Goal: Transaction & Acquisition: Book appointment/travel/reservation

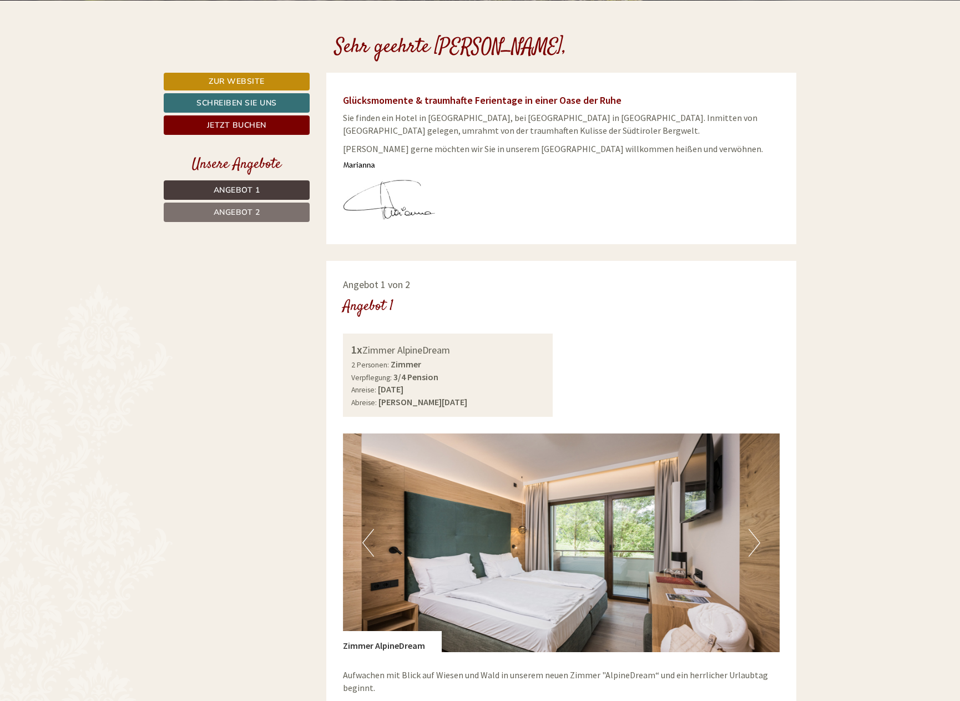
scroll to position [593, 0]
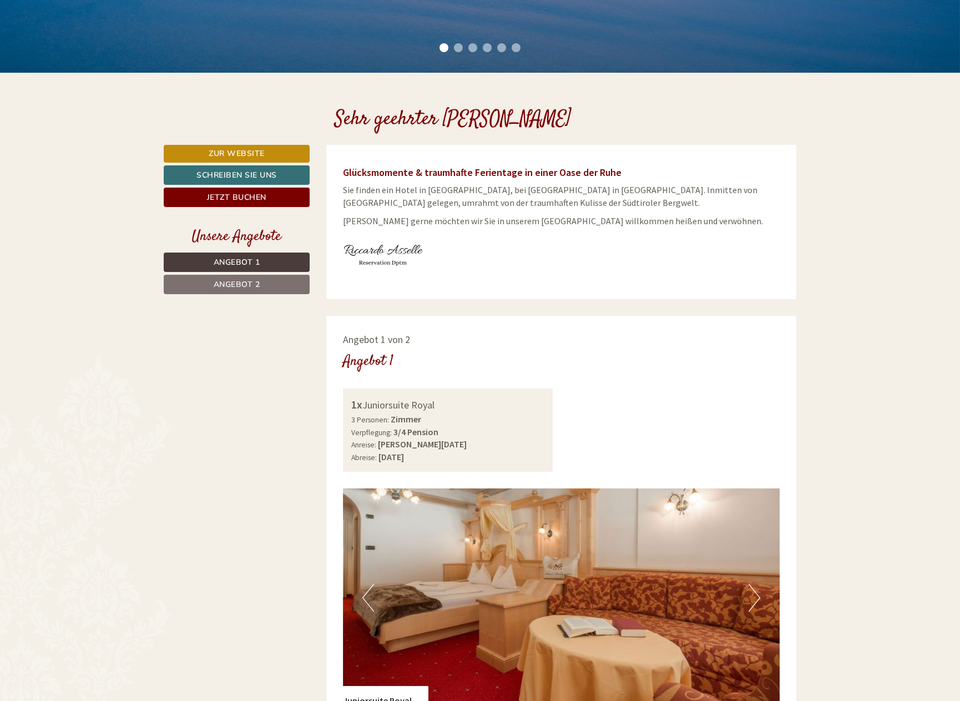
scroll to position [393, 0]
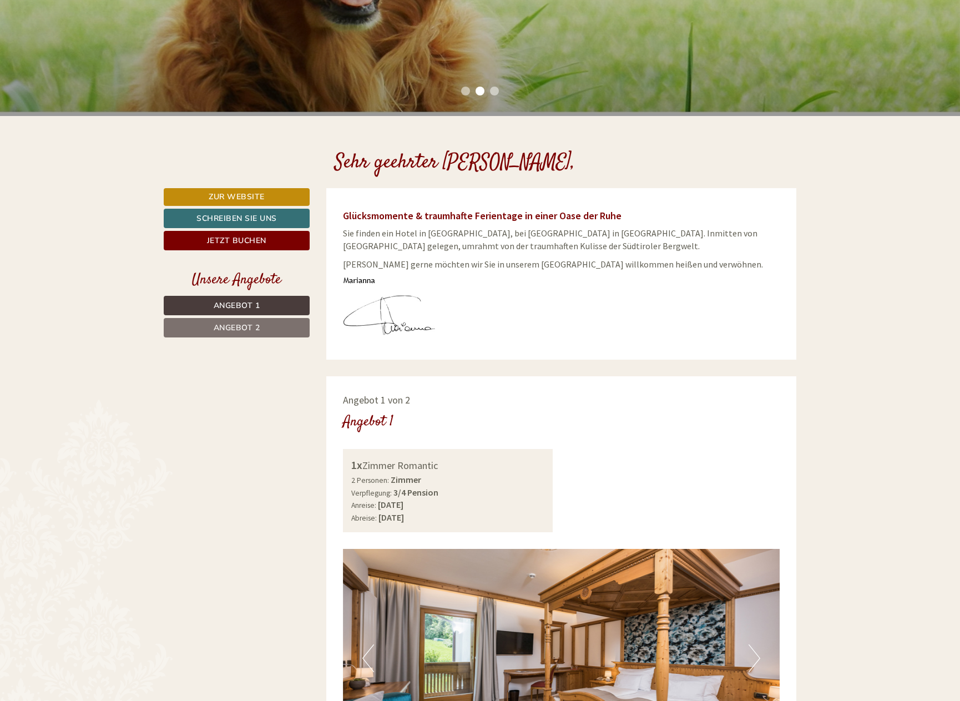
scroll to position [298, 0]
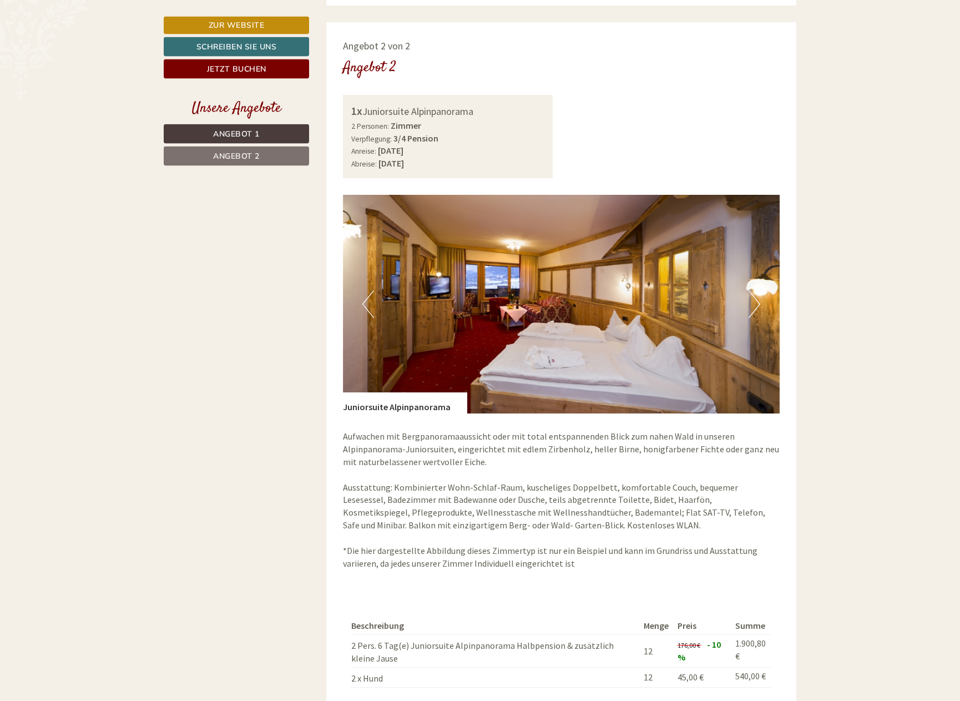
scroll to position [1358, 0]
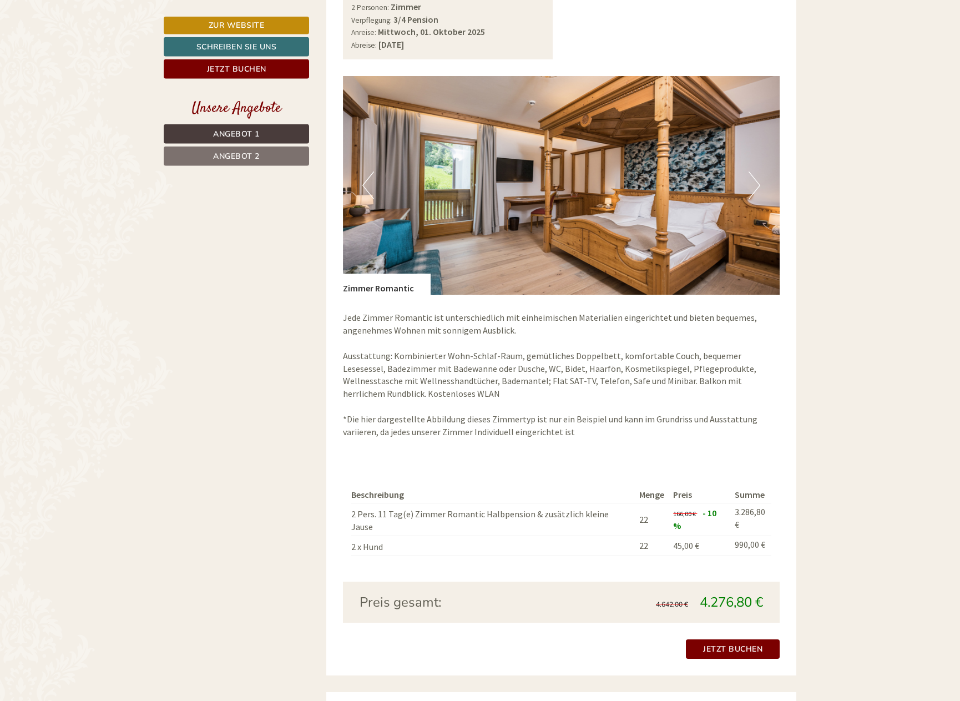
scroll to position [810, 0]
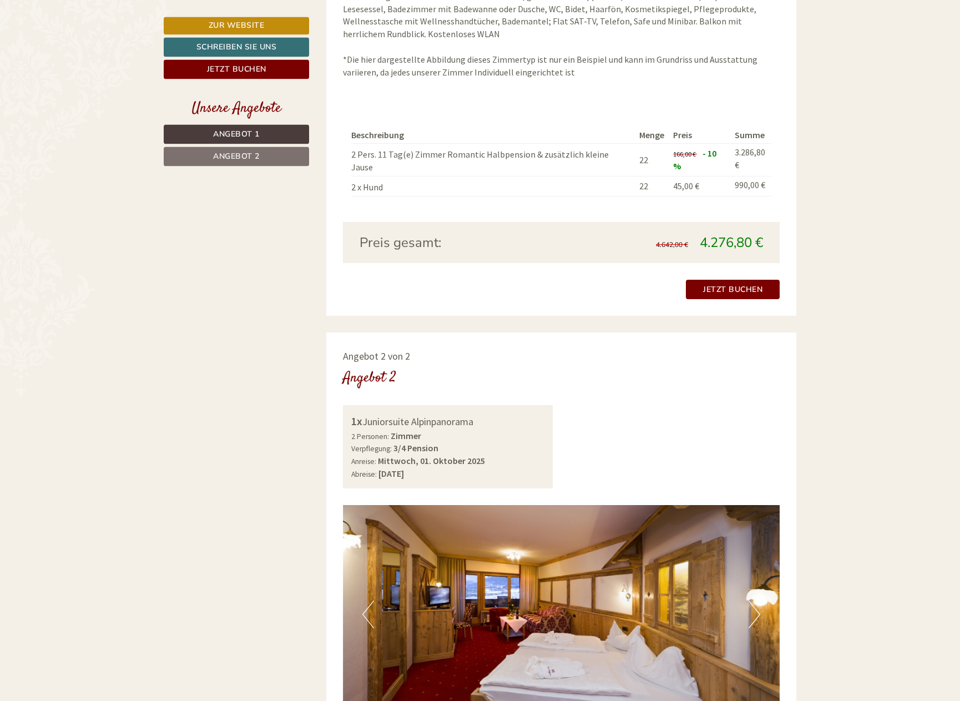
scroll to position [1117, 0]
